Goal: Navigation & Orientation: Find specific page/section

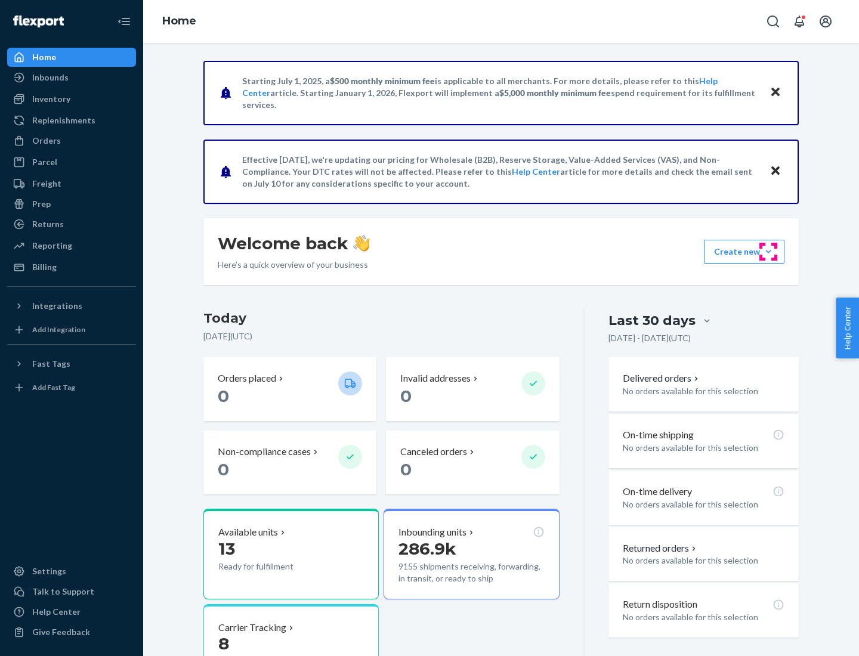
click at [769, 252] on button "Create new Create new inbound Create new order Create new product" at bounding box center [744, 252] width 81 height 24
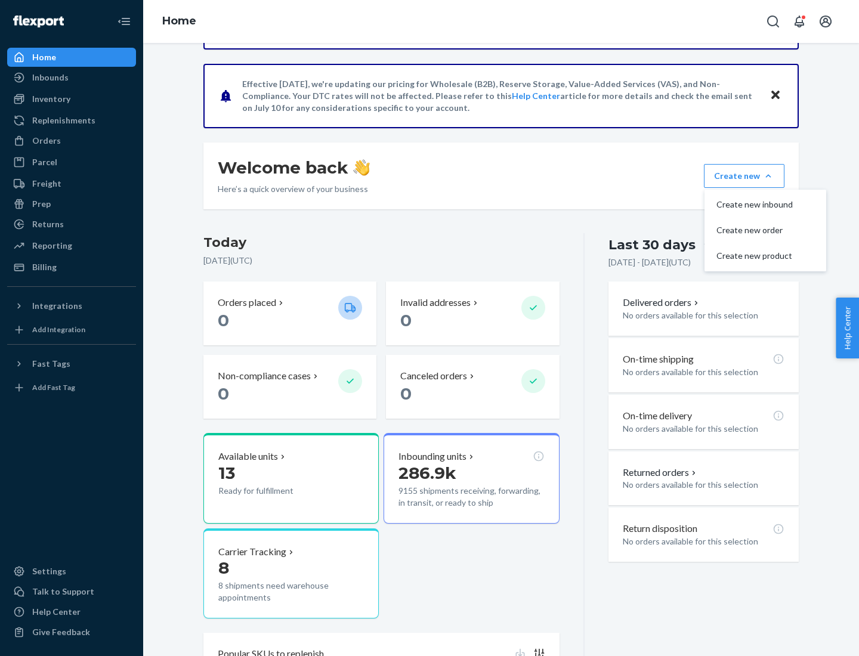
click at [501, 328] on p "0" at bounding box center [455, 320] width 111 height 21
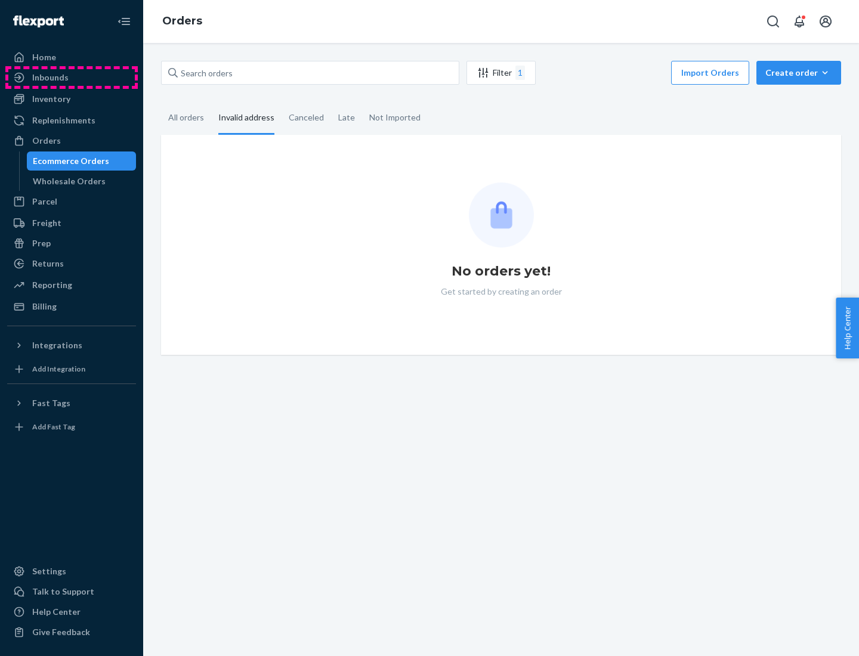
click at [72, 78] on div "Inbounds" at bounding box center [71, 77] width 127 height 17
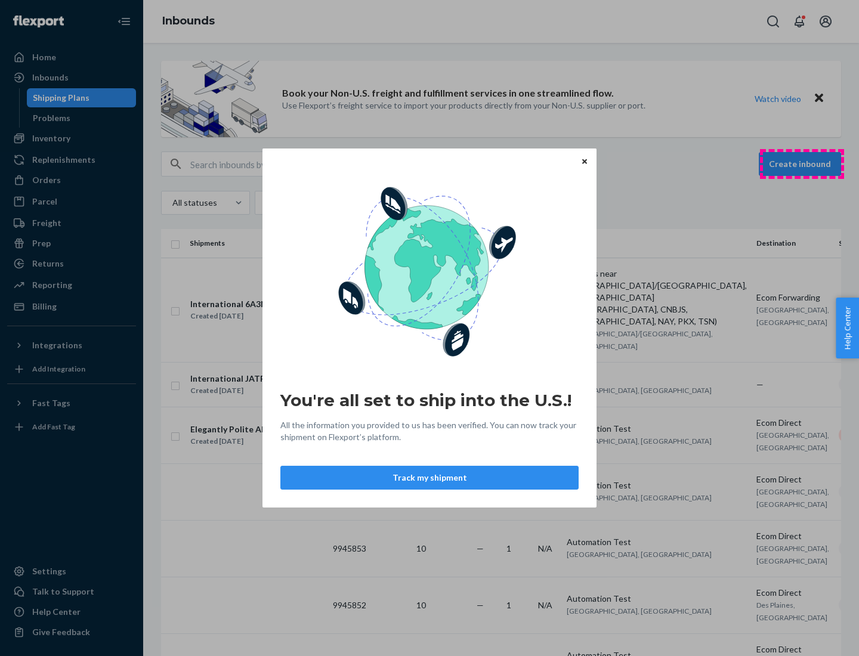
click at [802, 164] on div "You're all set to ship into the U.S.! All the information you provided to us ha…" at bounding box center [429, 328] width 859 height 656
